Goal: Information Seeking & Learning: Learn about a topic

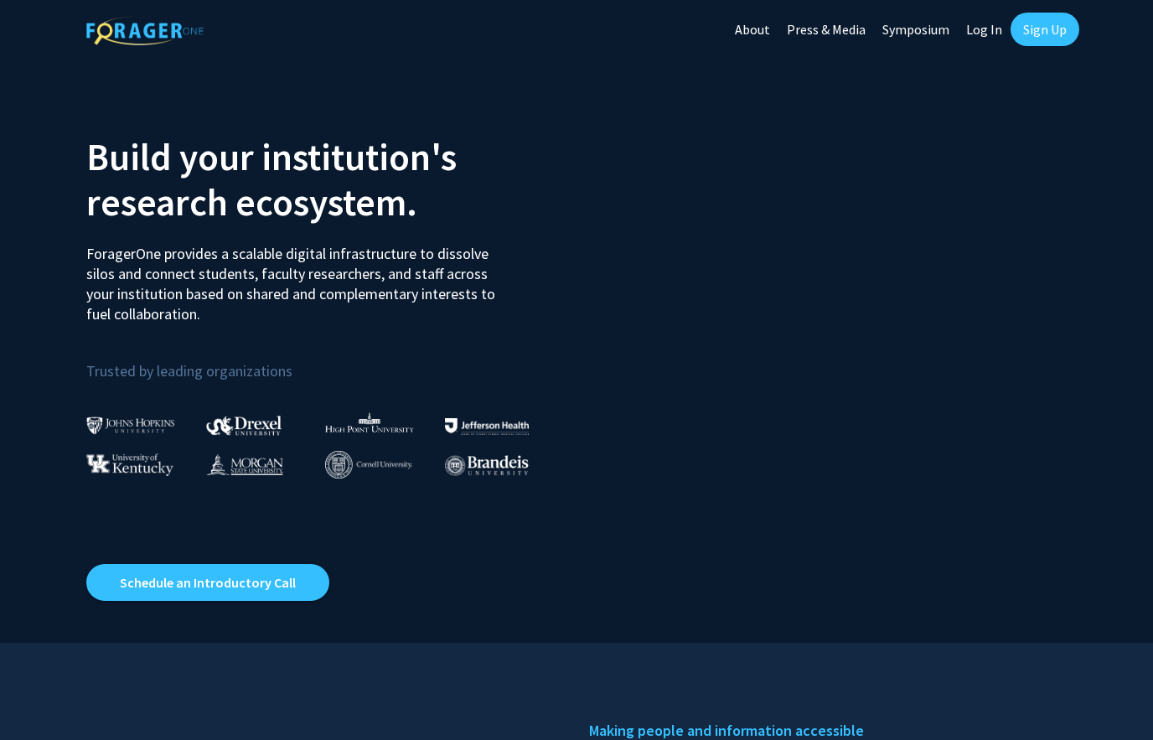
click at [991, 31] on link "Log In" at bounding box center [984, 29] width 53 height 59
select select
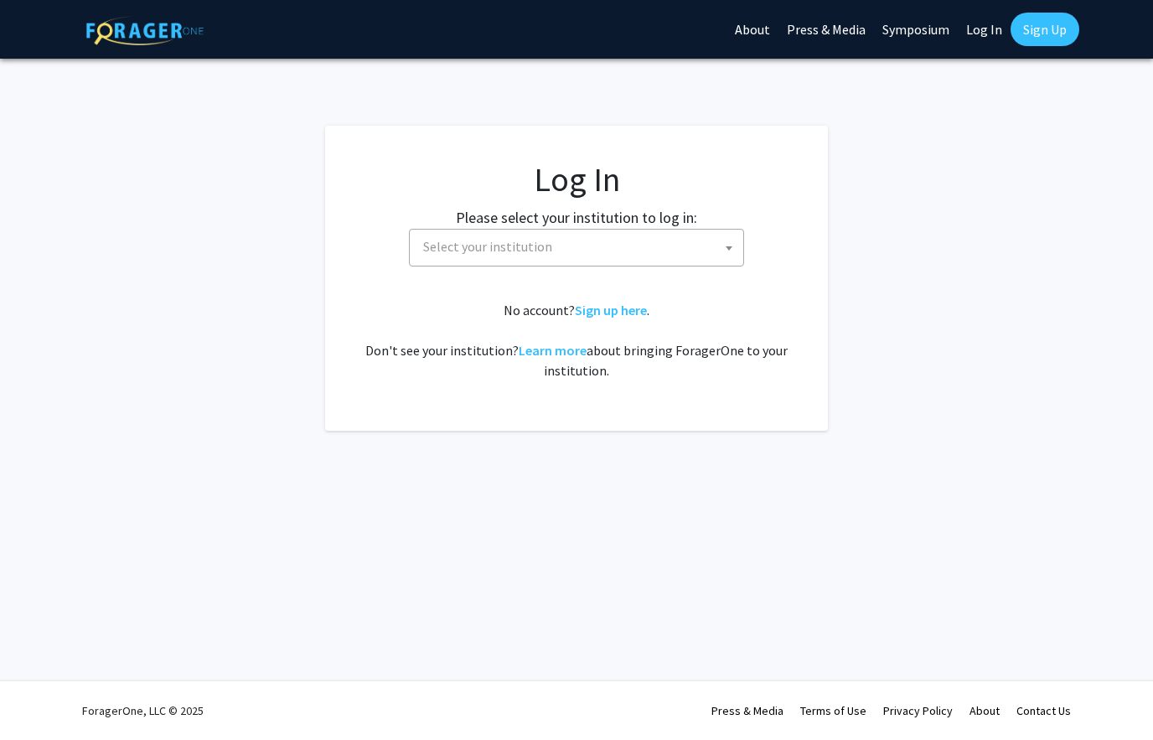
click at [494, 250] on span "Select your institution" at bounding box center [487, 246] width 129 height 17
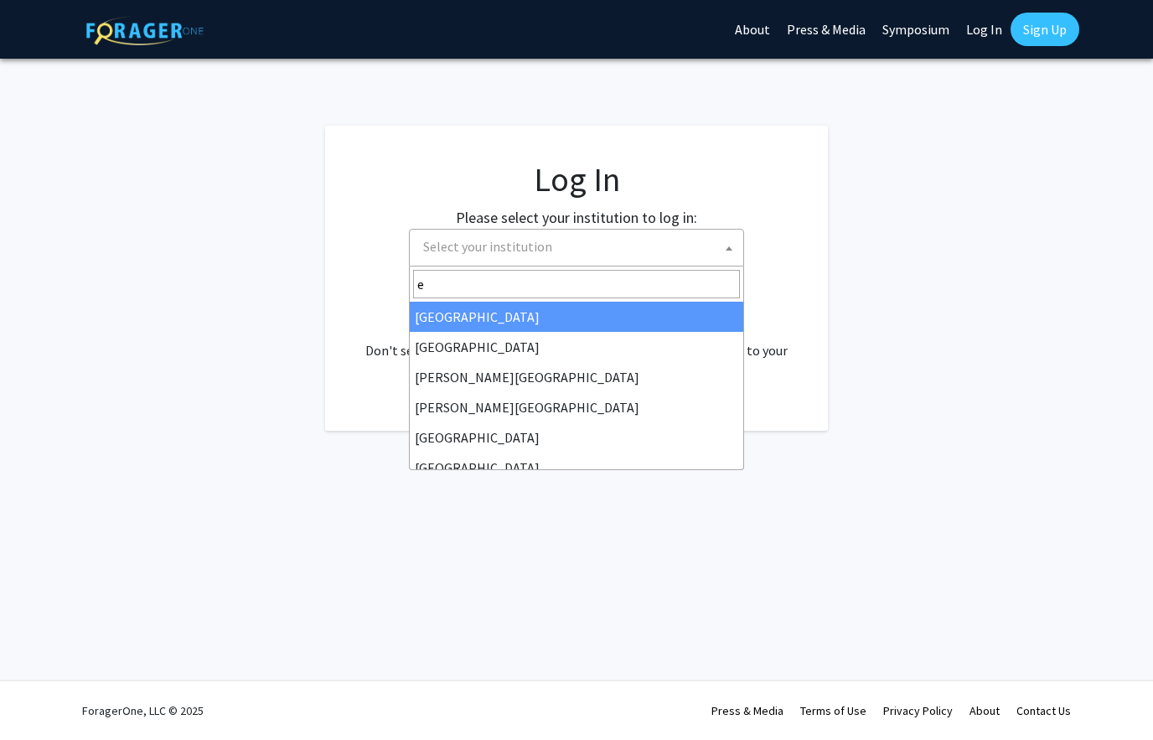
type input "em"
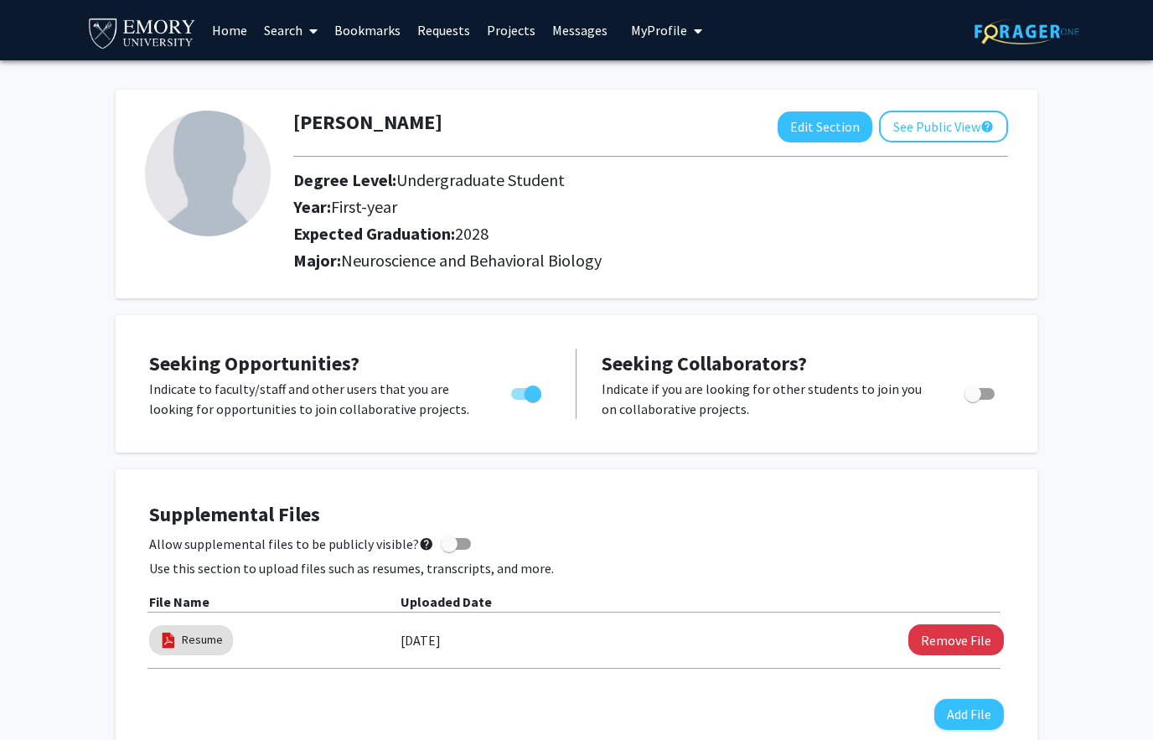
click at [675, 31] on span "My Profile" at bounding box center [659, 30] width 56 height 17
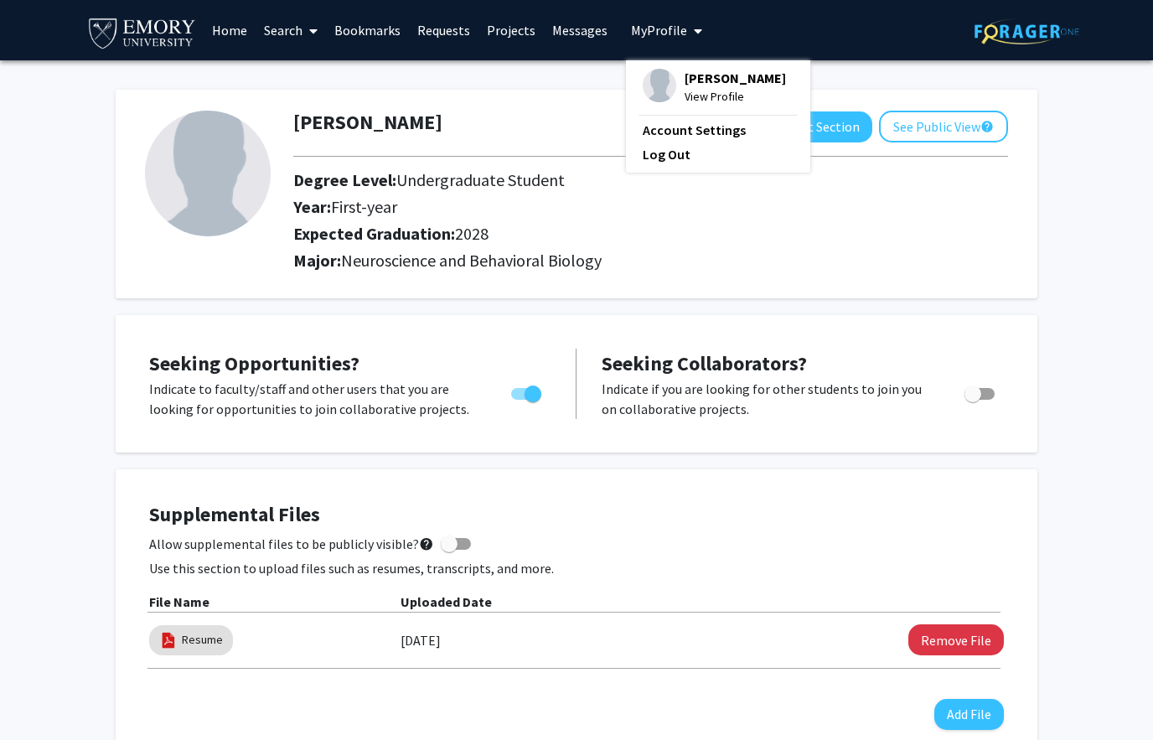
click at [724, 28] on div "Skip navigation Home Search Bookmarks Requests Projects Messages My Profile Arn…" at bounding box center [577, 30] width 1006 height 60
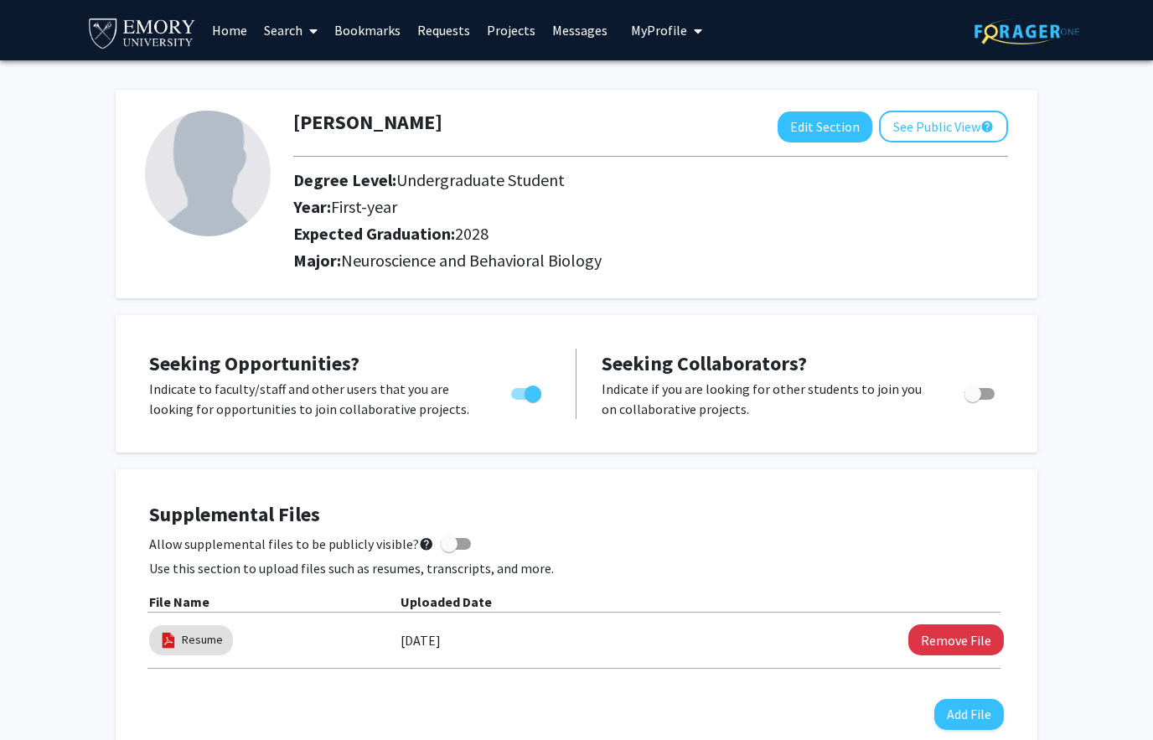
click at [687, 33] on span "My profile dropdown to access profile and logout" at bounding box center [694, 31] width 15 height 59
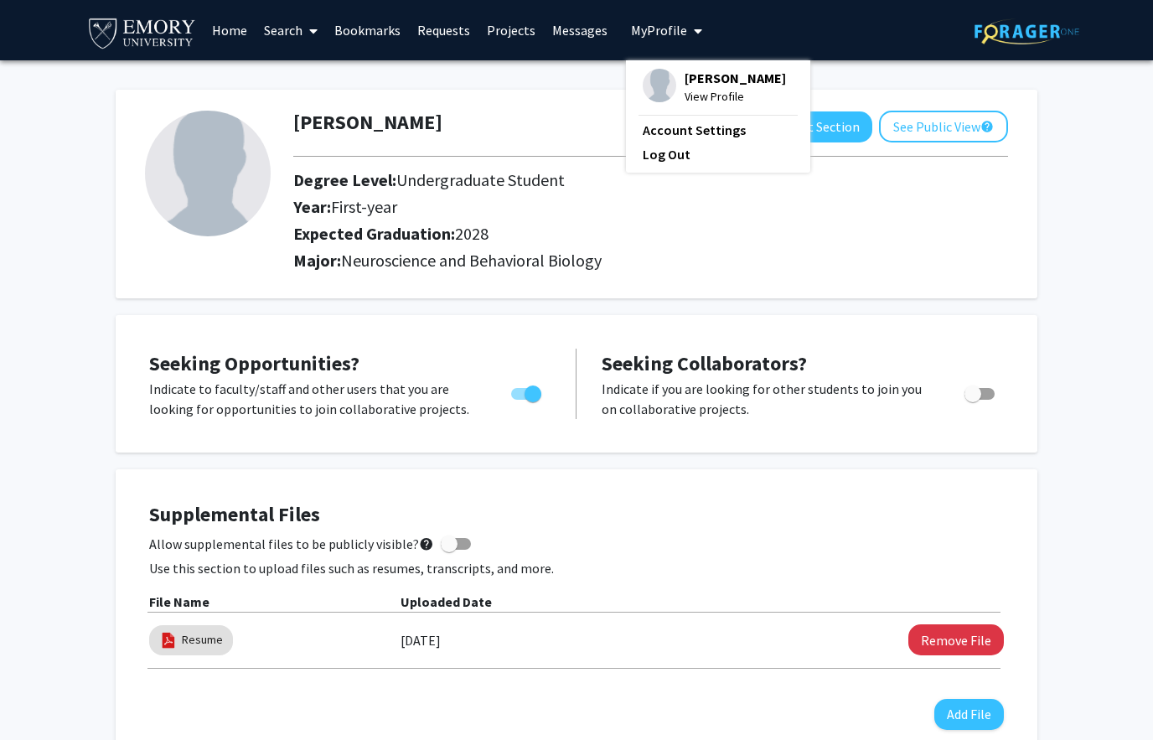
click at [779, 55] on div "Skip navigation Home Search Bookmarks Requests Projects Messages My Profile Arn…" at bounding box center [577, 30] width 1006 height 60
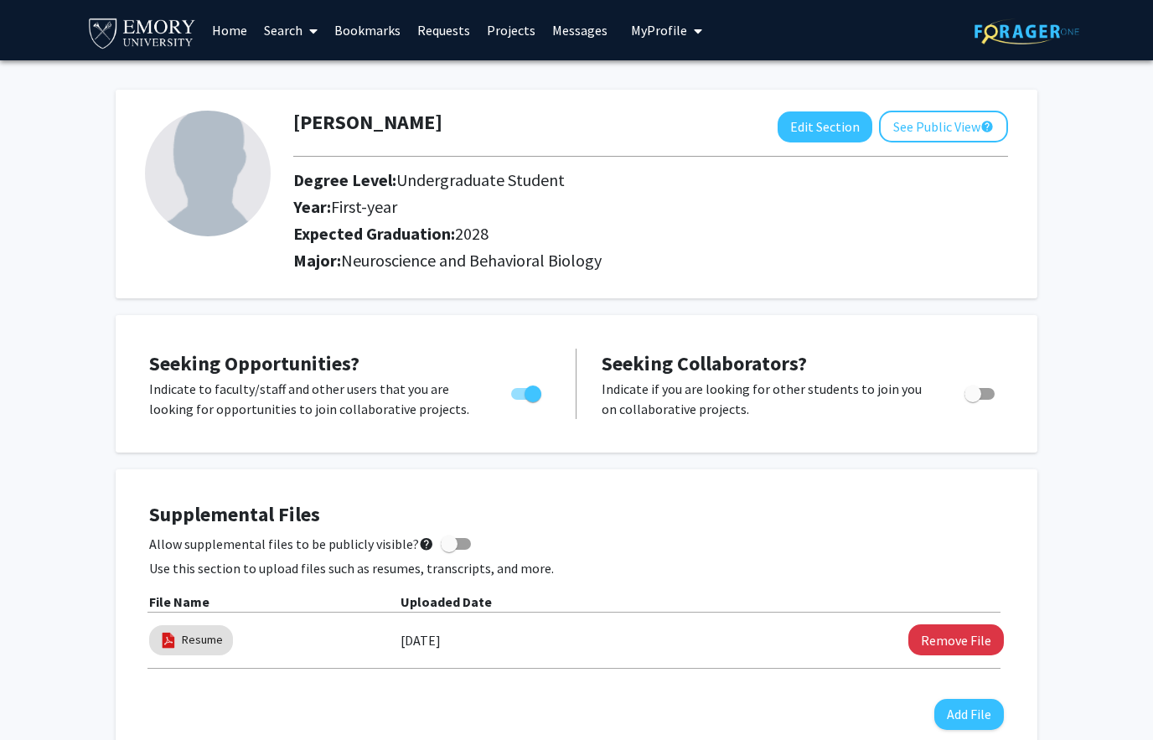
click at [440, 33] on link "Requests" at bounding box center [444, 30] width 70 height 59
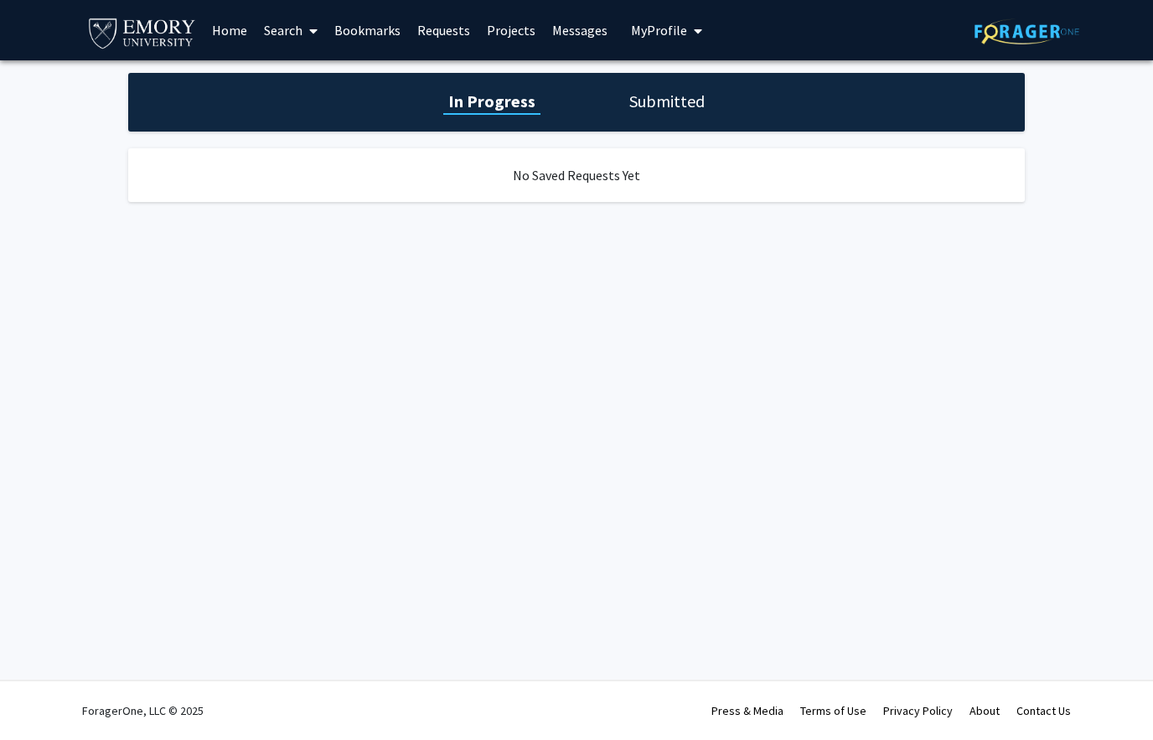
click at [274, 27] on link "Search" at bounding box center [291, 30] width 70 height 59
click at [314, 80] on span "Faculty/Staff" at bounding box center [317, 77] width 123 height 34
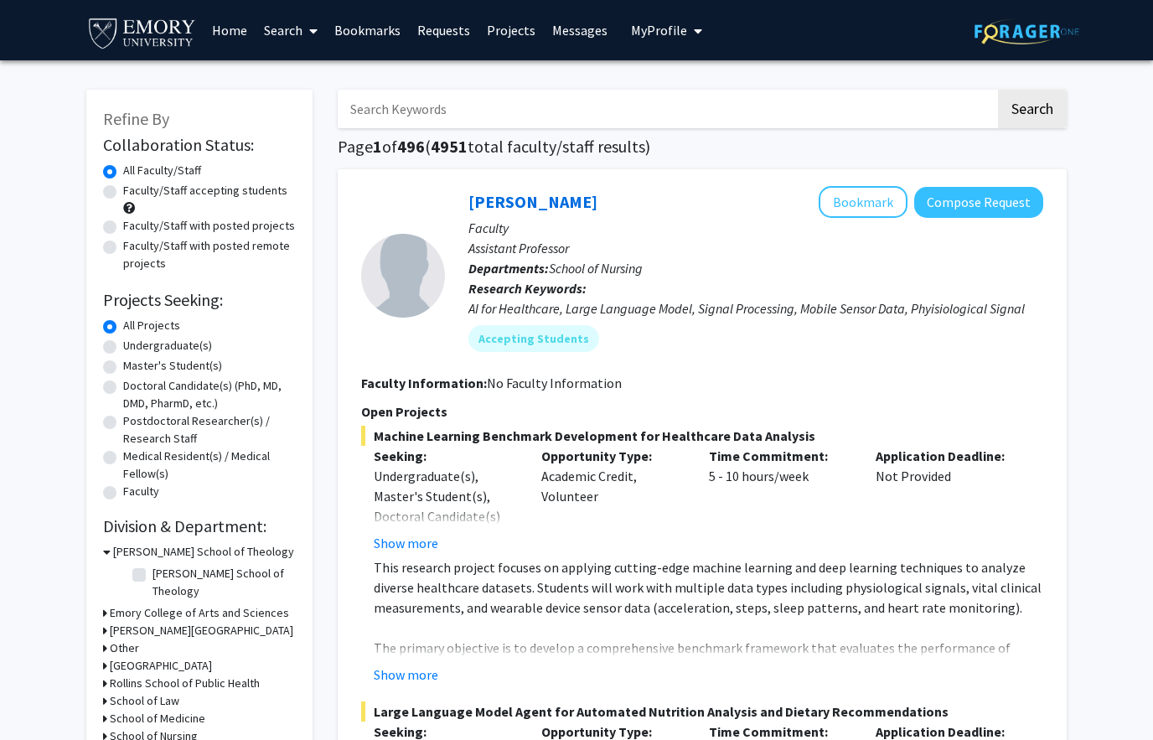
click at [123, 188] on label "Faculty/Staff accepting students" at bounding box center [205, 191] width 164 height 18
click at [123, 188] on input "Faculty/Staff accepting students" at bounding box center [128, 187] width 11 height 11
radio input "true"
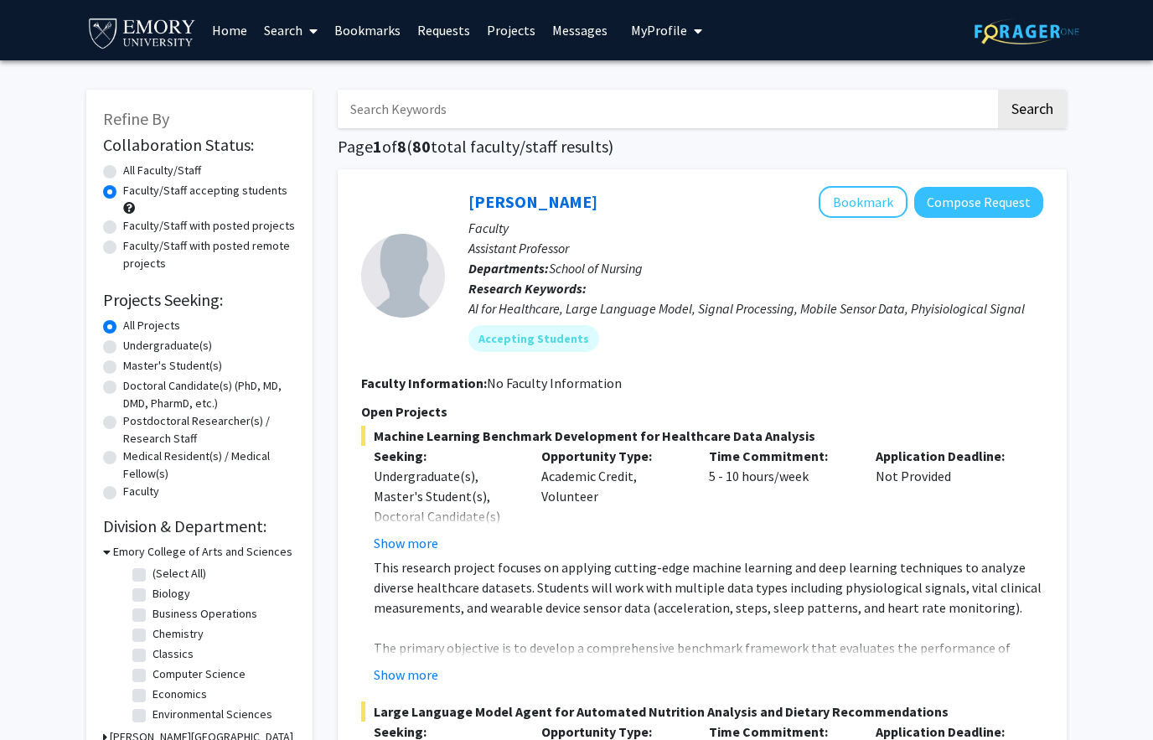
click at [123, 346] on label "Undergraduate(s)" at bounding box center [167, 346] width 89 height 18
click at [123, 346] on input "Undergraduate(s)" at bounding box center [128, 342] width 11 height 11
radio input "true"
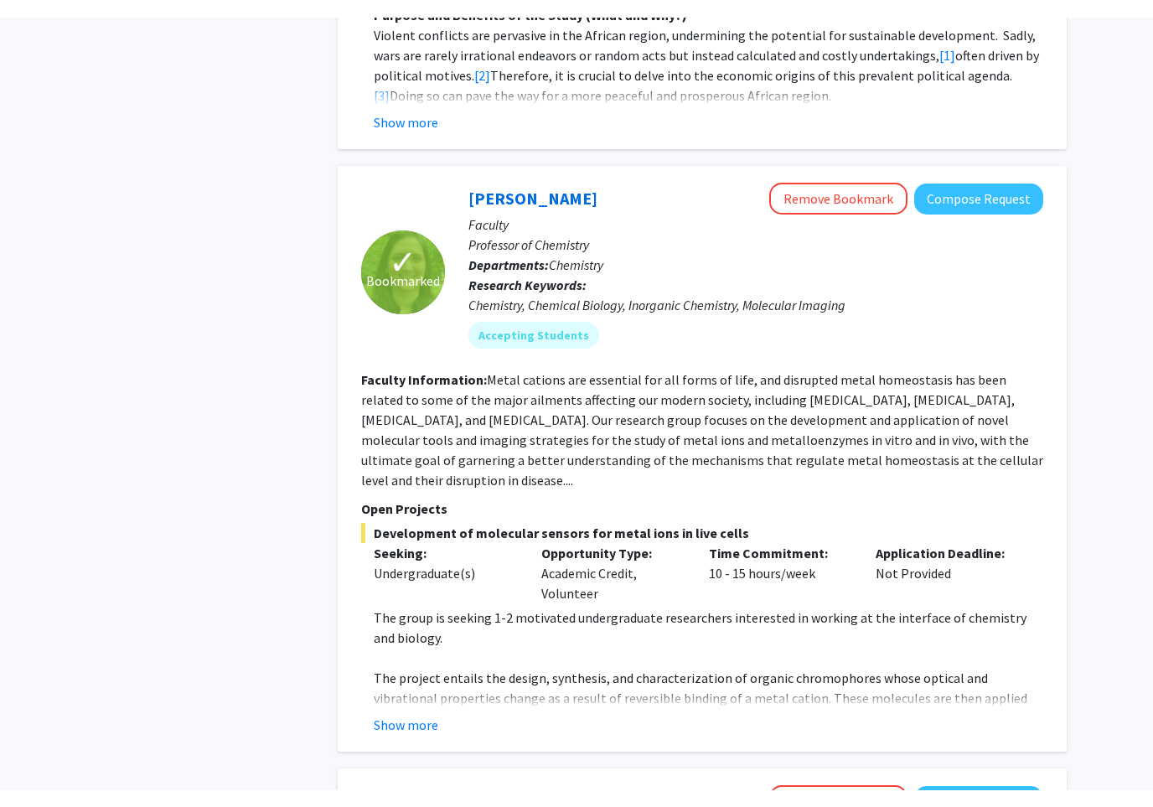
scroll to position [1435, 0]
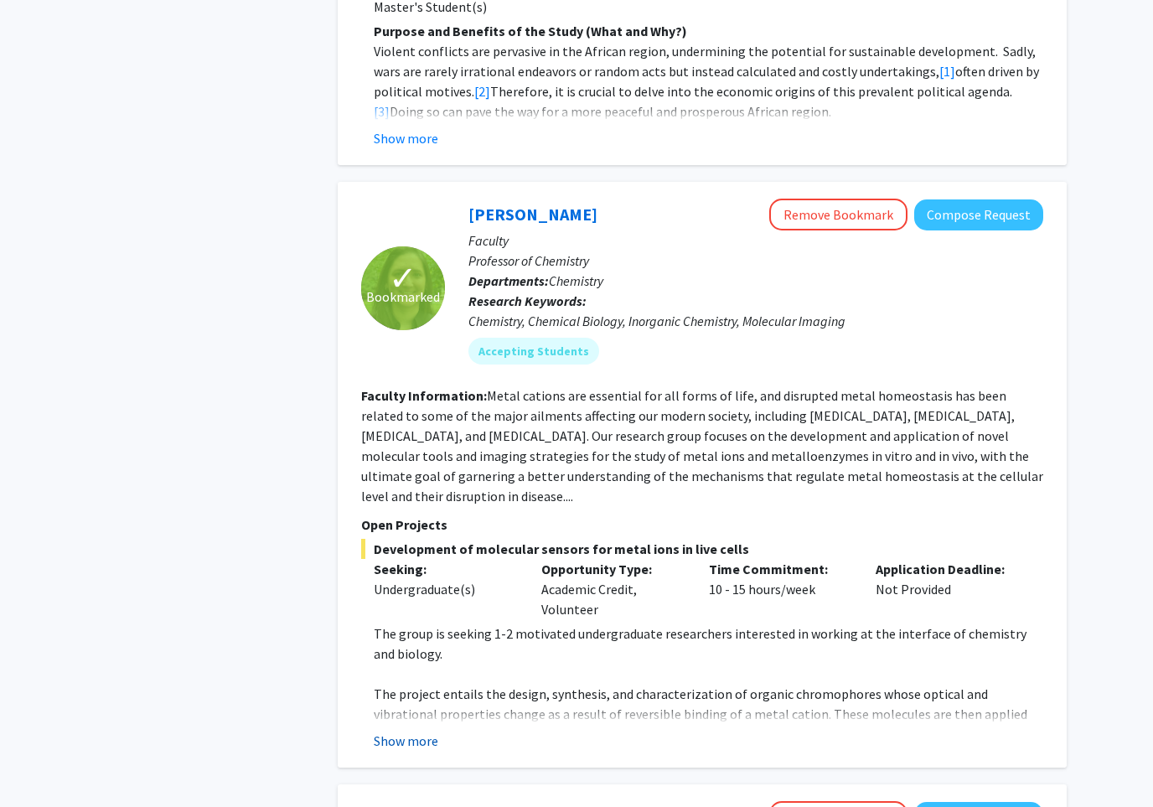
click at [437, 731] on button "Show more" at bounding box center [406, 741] width 65 height 20
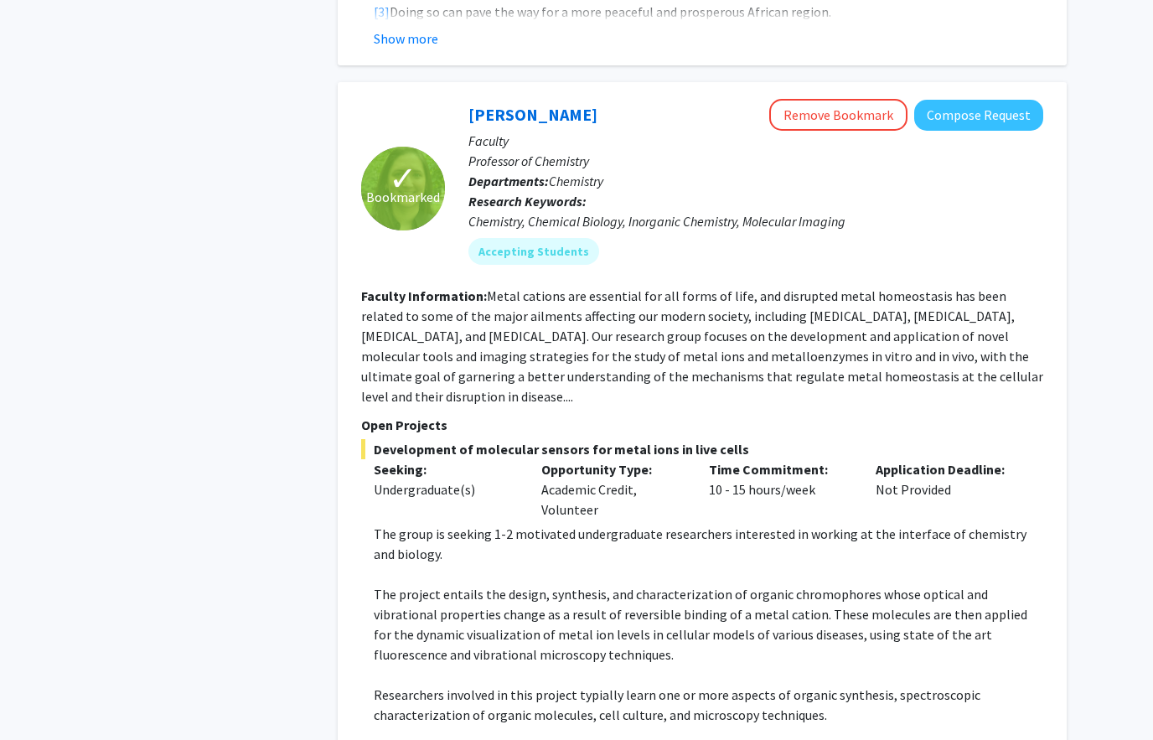
scroll to position [1534, 0]
click at [505, 105] on link "Daniela Buccella" at bounding box center [532, 115] width 129 height 21
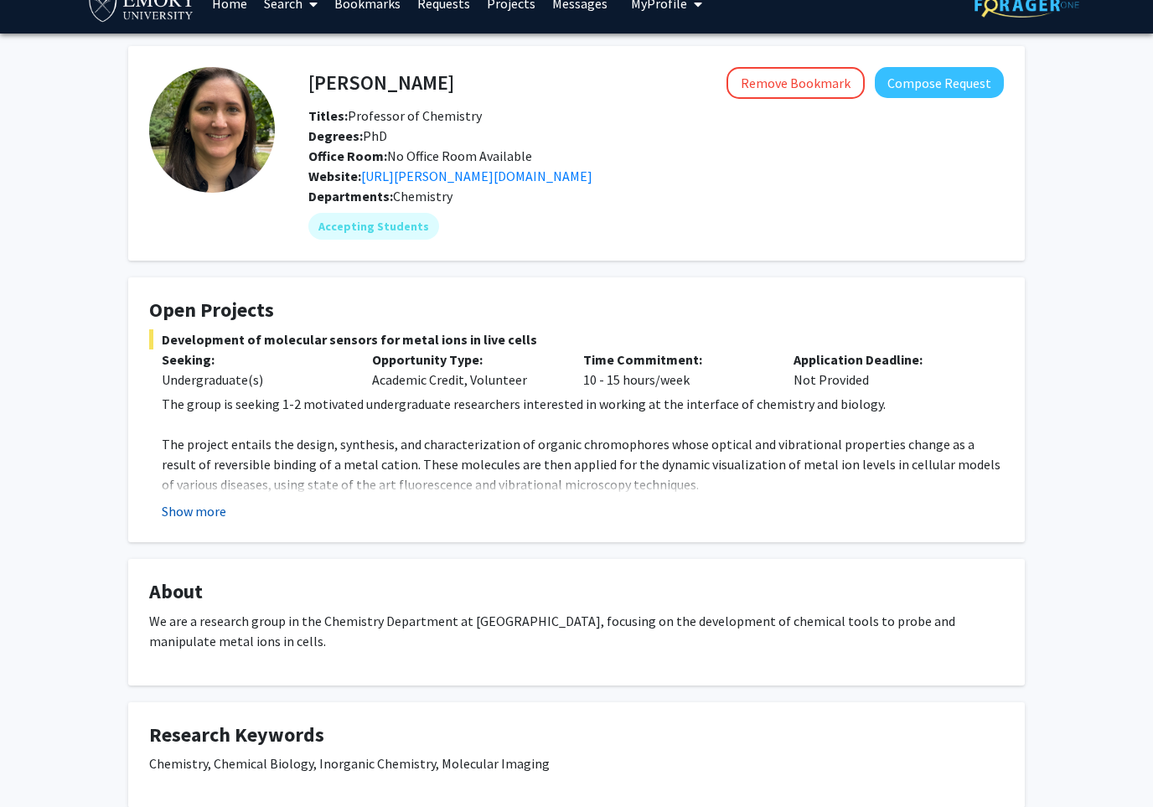
click at [175, 515] on button "Show more" at bounding box center [194, 512] width 65 height 20
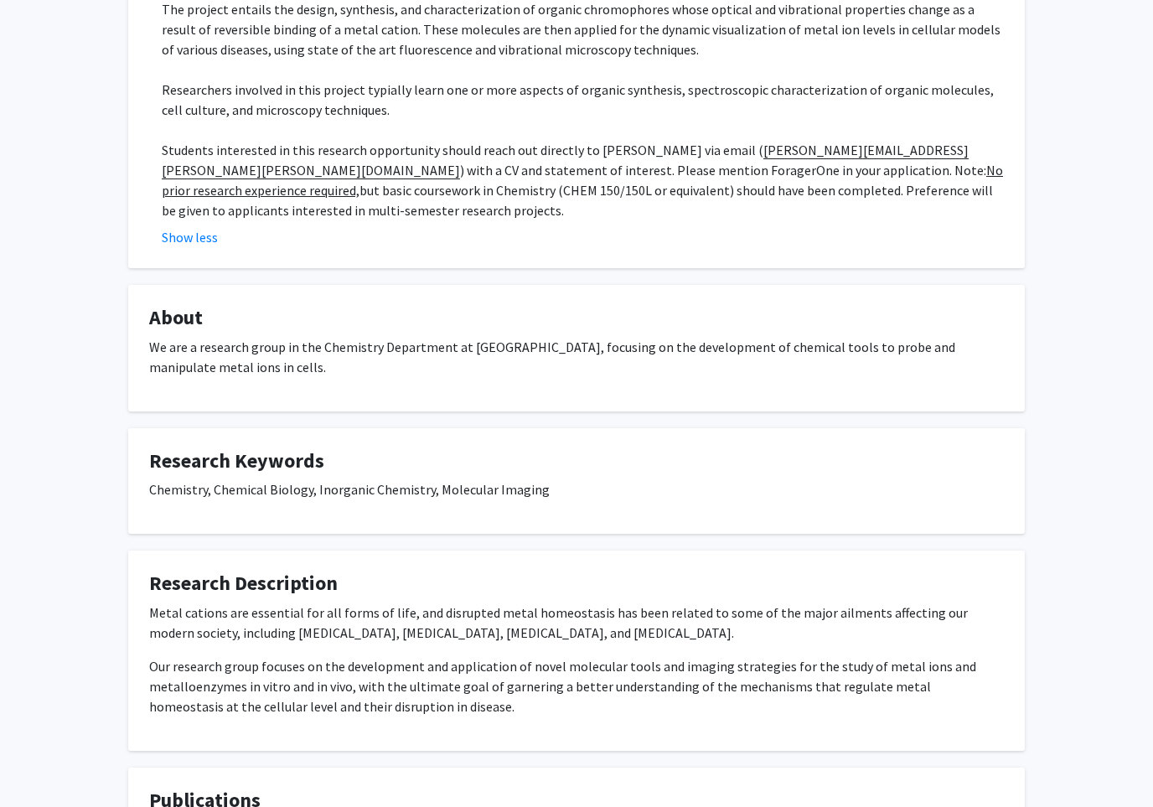
scroll to position [749, 0]
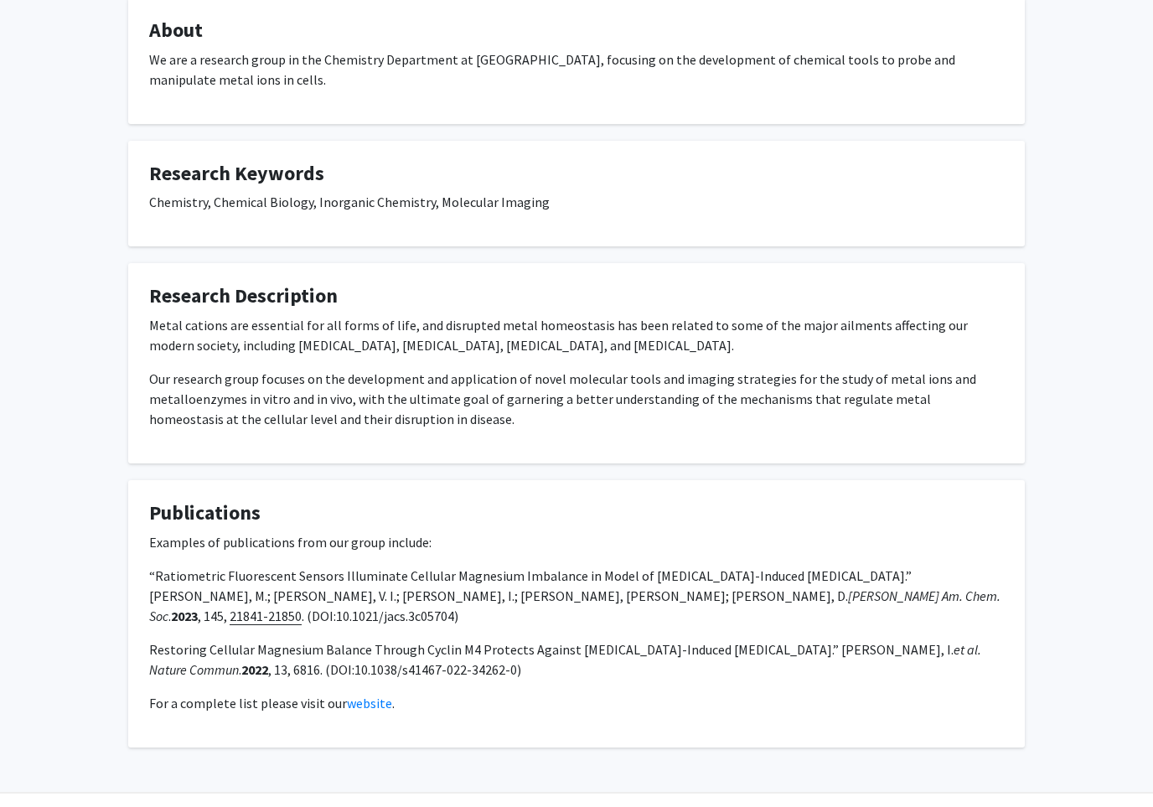
click at [356, 693] on p "For a complete list please visit our website ." at bounding box center [576, 703] width 855 height 20
click at [356, 695] on link "website" at bounding box center [369, 703] width 45 height 17
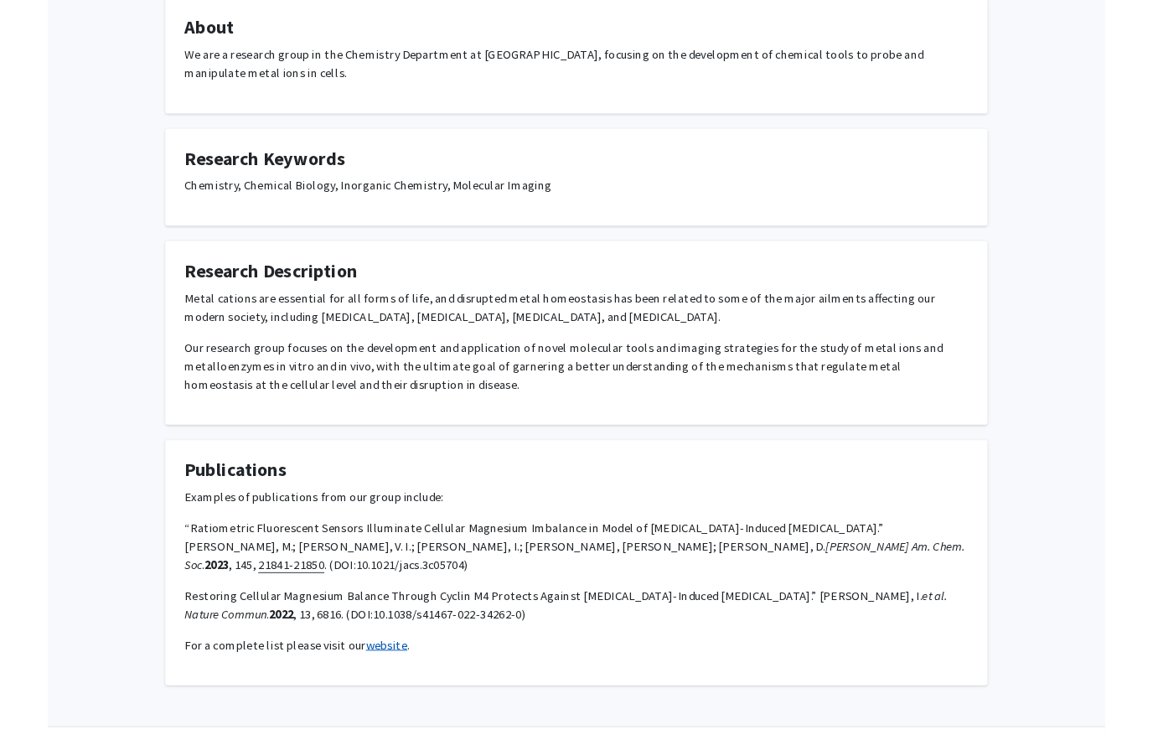
scroll to position [816, 0]
